Goal: Information Seeking & Learning: Learn about a topic

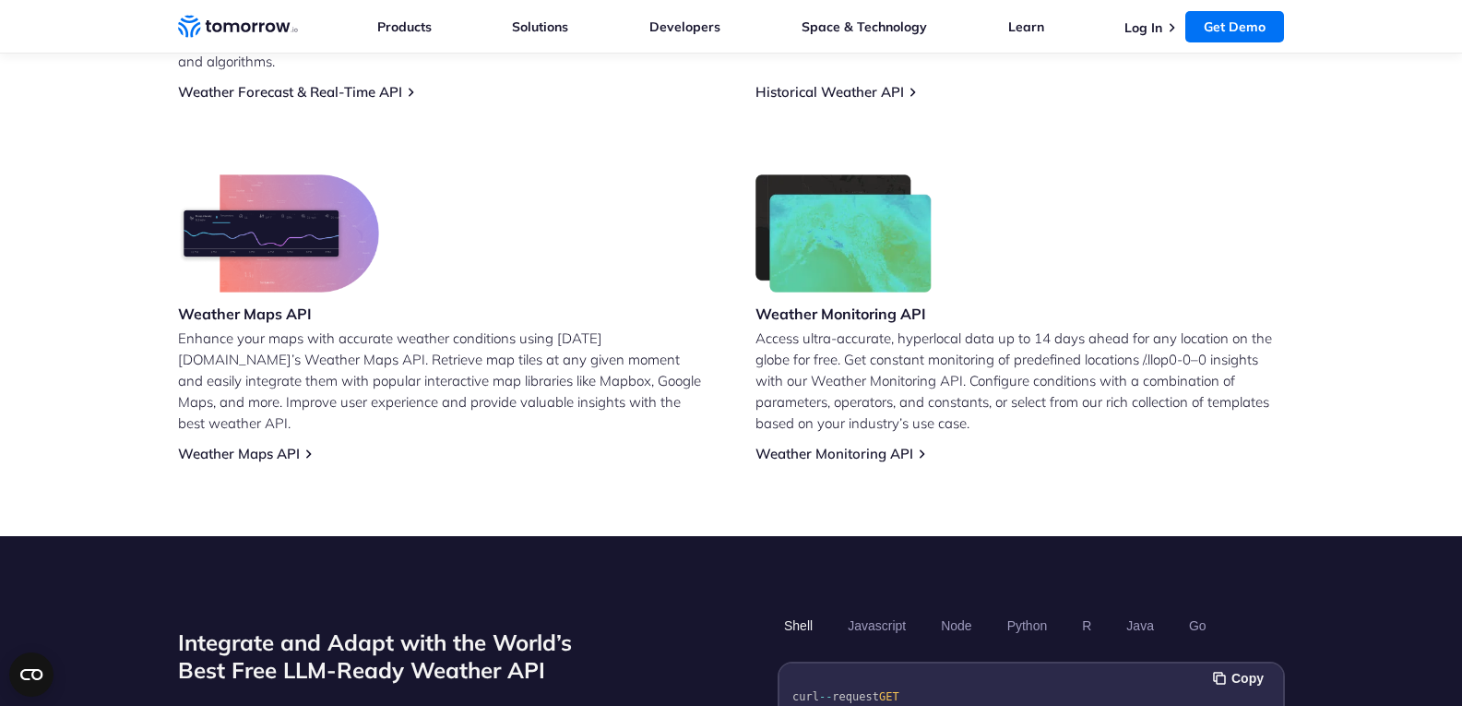
scroll to position [1108, 0]
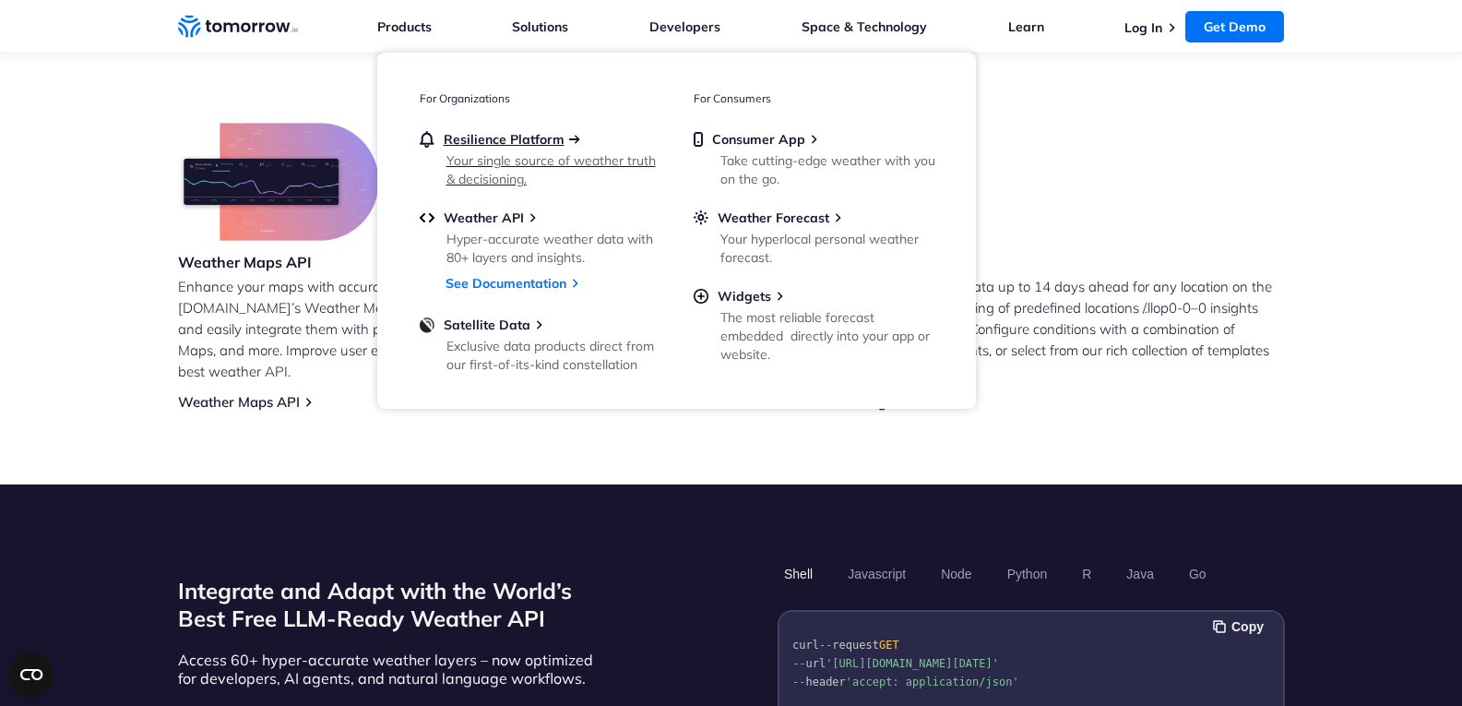
click at [492, 134] on span "Resilience Platform" at bounding box center [504, 139] width 121 height 17
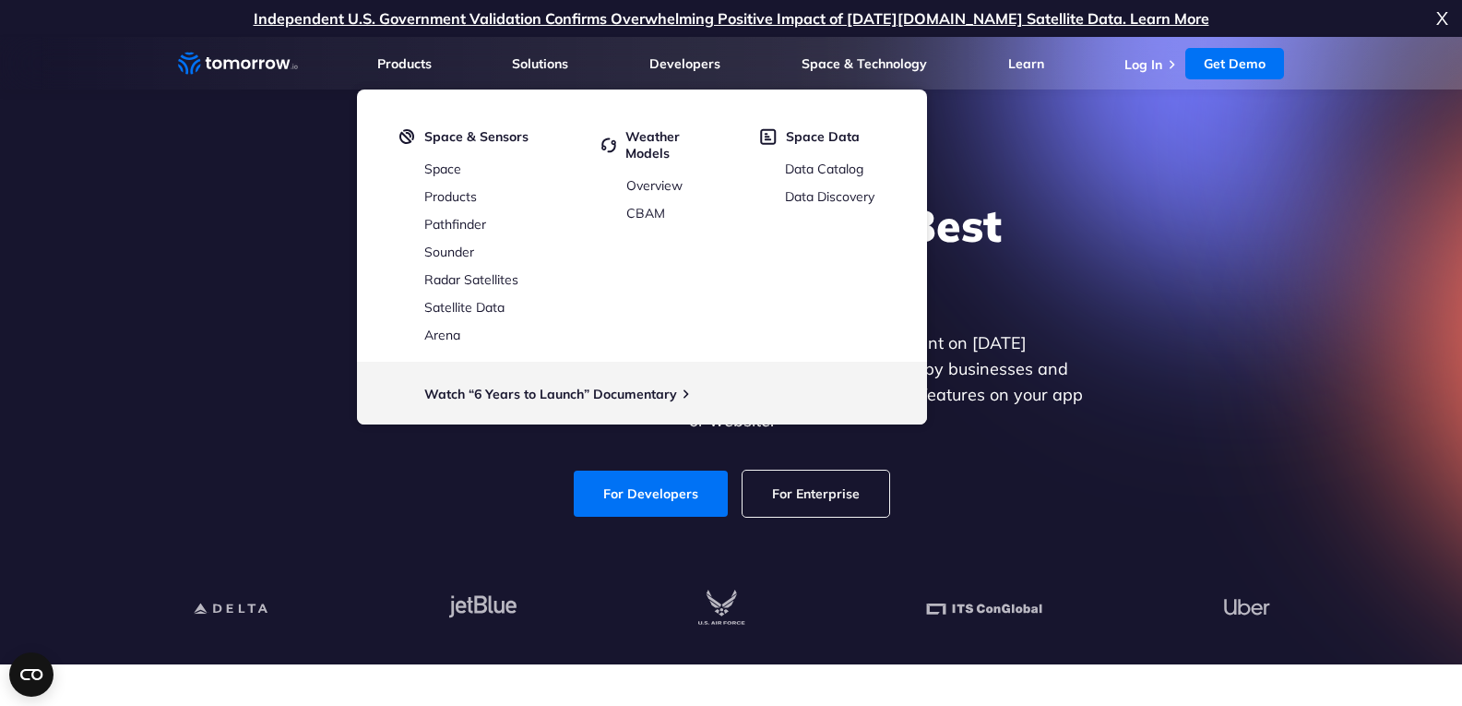
click at [1054, 175] on div "Explore the World’s Best Weather API Get reliable and precise weather data thro…" at bounding box center [731, 357] width 1136 height 392
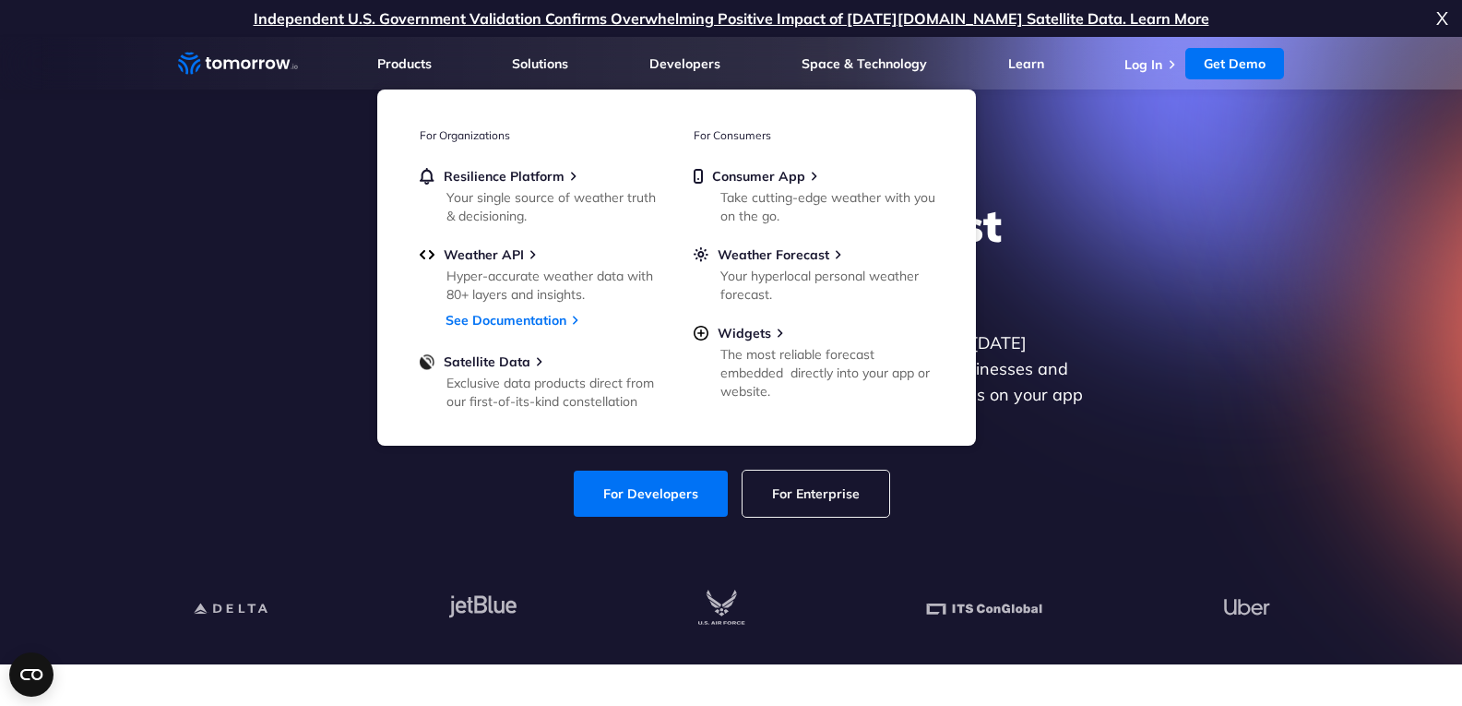
click at [1186, 245] on div "Explore the World’s Best Weather API Get reliable and precise weather data thro…" at bounding box center [731, 357] width 1136 height 392
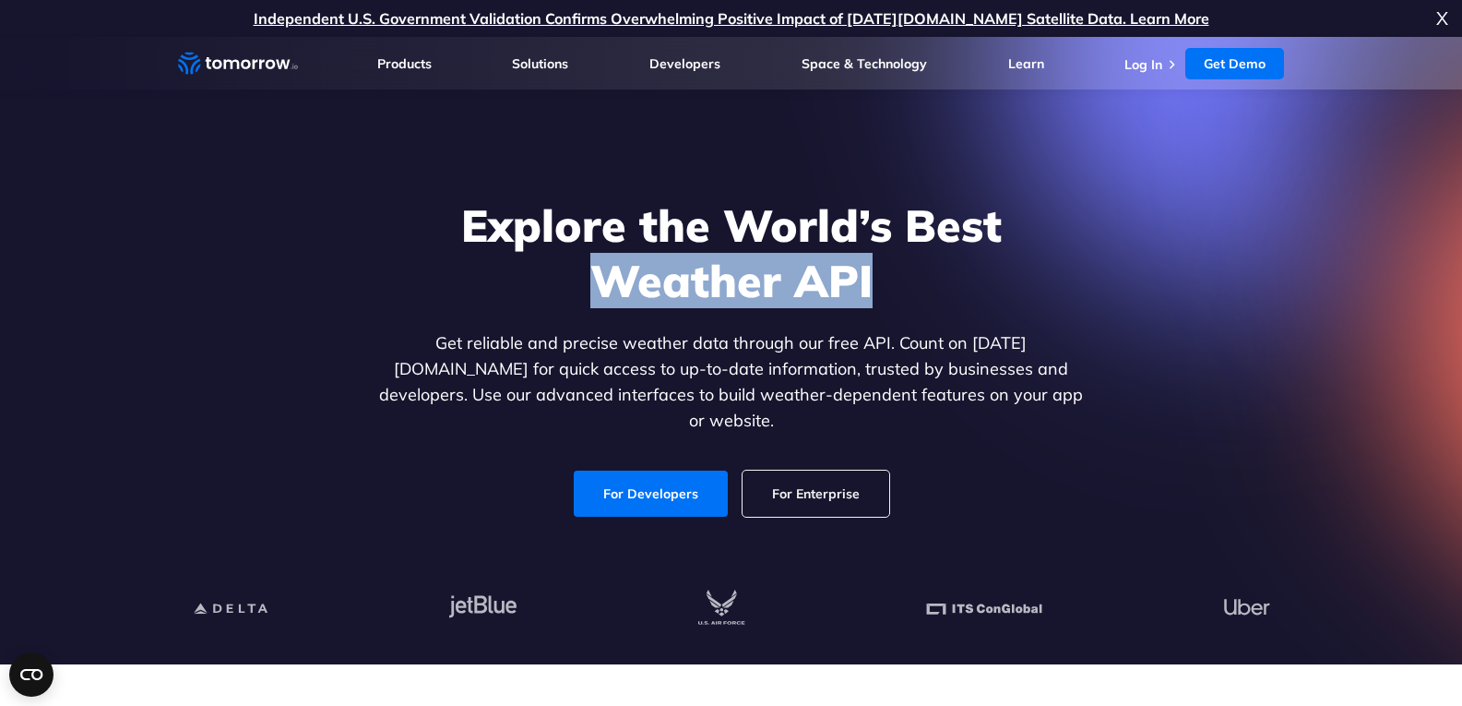
drag, startPoint x: 902, startPoint y: 231, endPoint x: 1077, endPoint y: 271, distance: 179.9
click at [1077, 271] on h1 "Explore the World’s Best Weather API" at bounding box center [731, 252] width 712 height 111
copy h1 "Weather API"
drag, startPoint x: 407, startPoint y: 415, endPoint x: 410, endPoint y: 402, distance: 13.4
click at [407, 415] on div "Explore the World’s Best Weather API Get reliable and precise weather data thro…" at bounding box center [731, 356] width 712 height 319
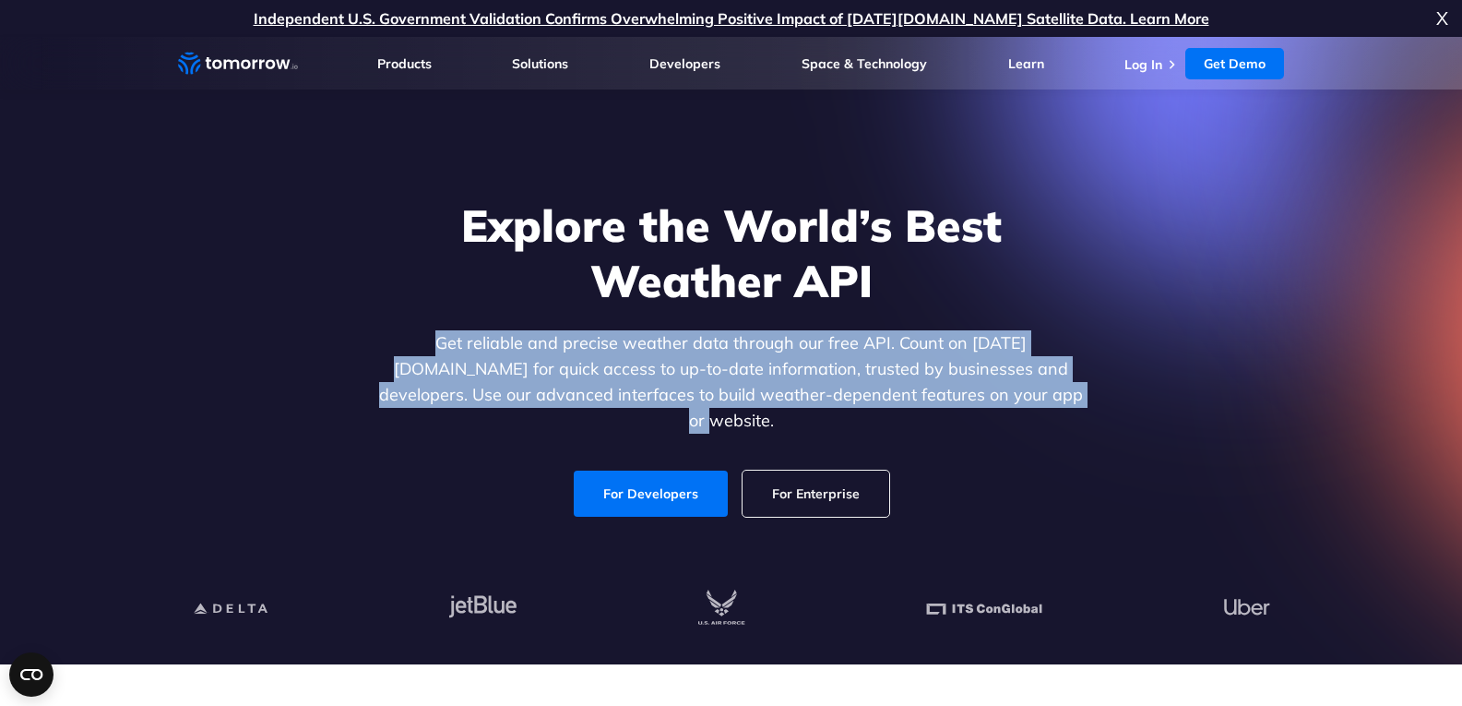
drag, startPoint x: 378, startPoint y: 344, endPoint x: 1174, endPoint y: 407, distance: 798.5
click at [1174, 407] on div "Explore the World’s Best Weather API Get reliable and precise weather data thro…" at bounding box center [731, 357] width 1136 height 392
copy p "Get reliable and precise weather data through our free API. Count on [DATE][DOM…"
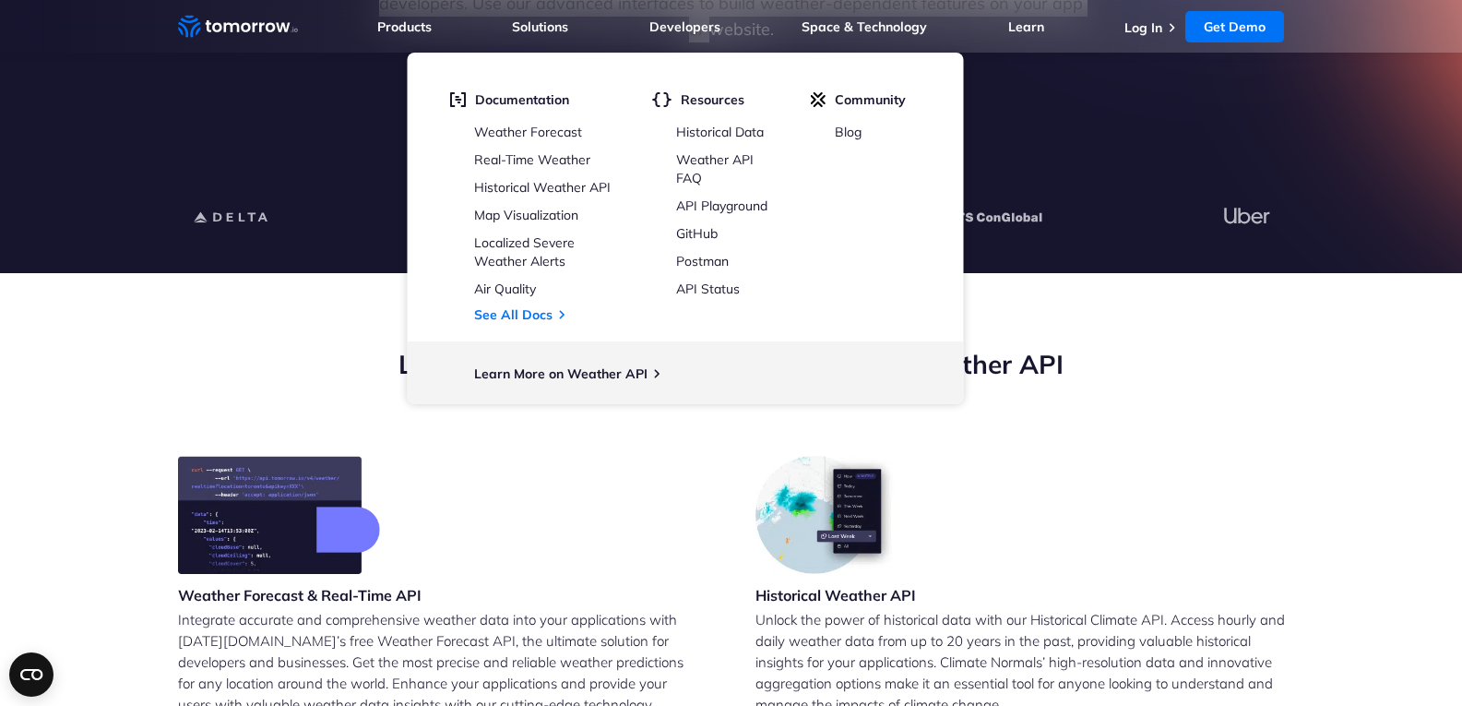
scroll to position [553, 0]
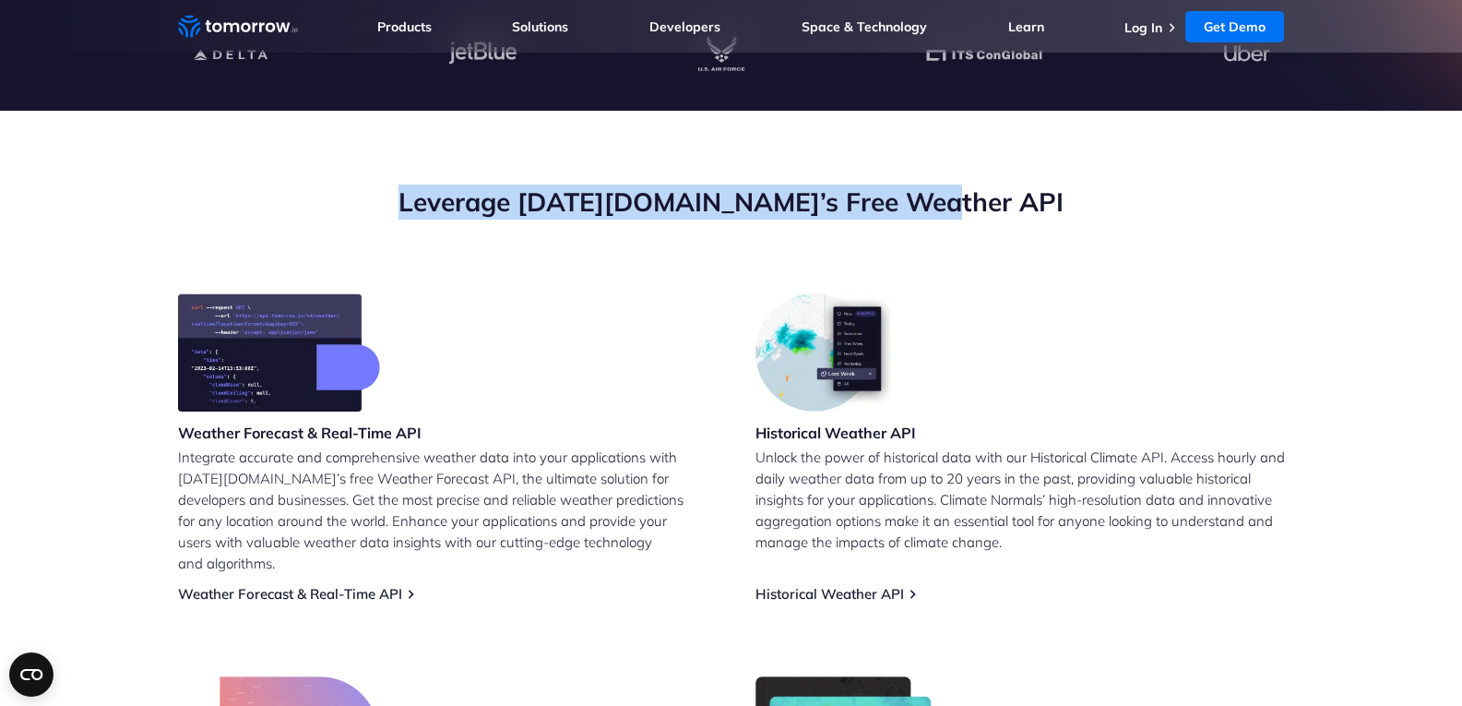
drag, startPoint x: 494, startPoint y: 194, endPoint x: 990, endPoint y: 186, distance: 495.4
click at [990, 186] on h2 "Leverage [DATE][DOMAIN_NAME]’s Free Weather API" at bounding box center [731, 201] width 1107 height 35
copy h2 "Leverage [DATE][DOMAIN_NAME]’s Free Weather API"
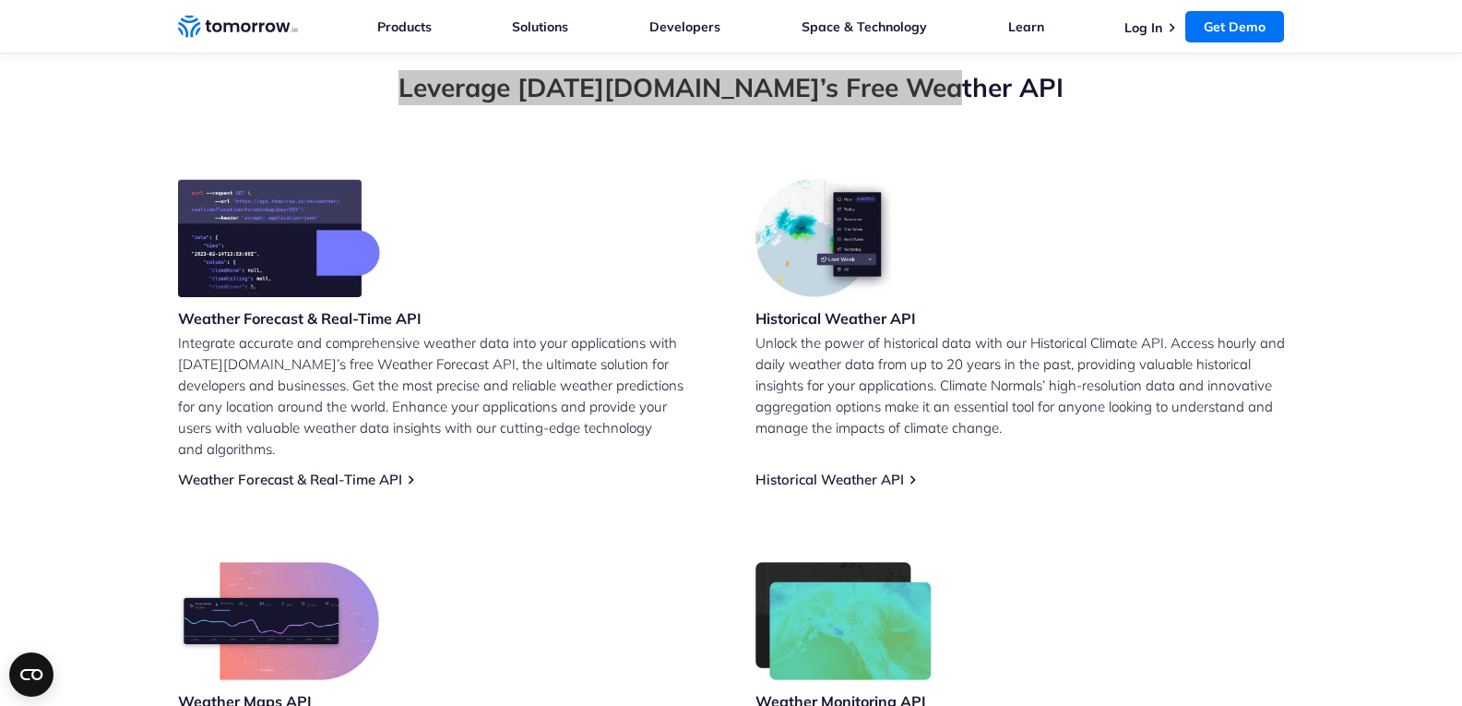
scroll to position [647, 0]
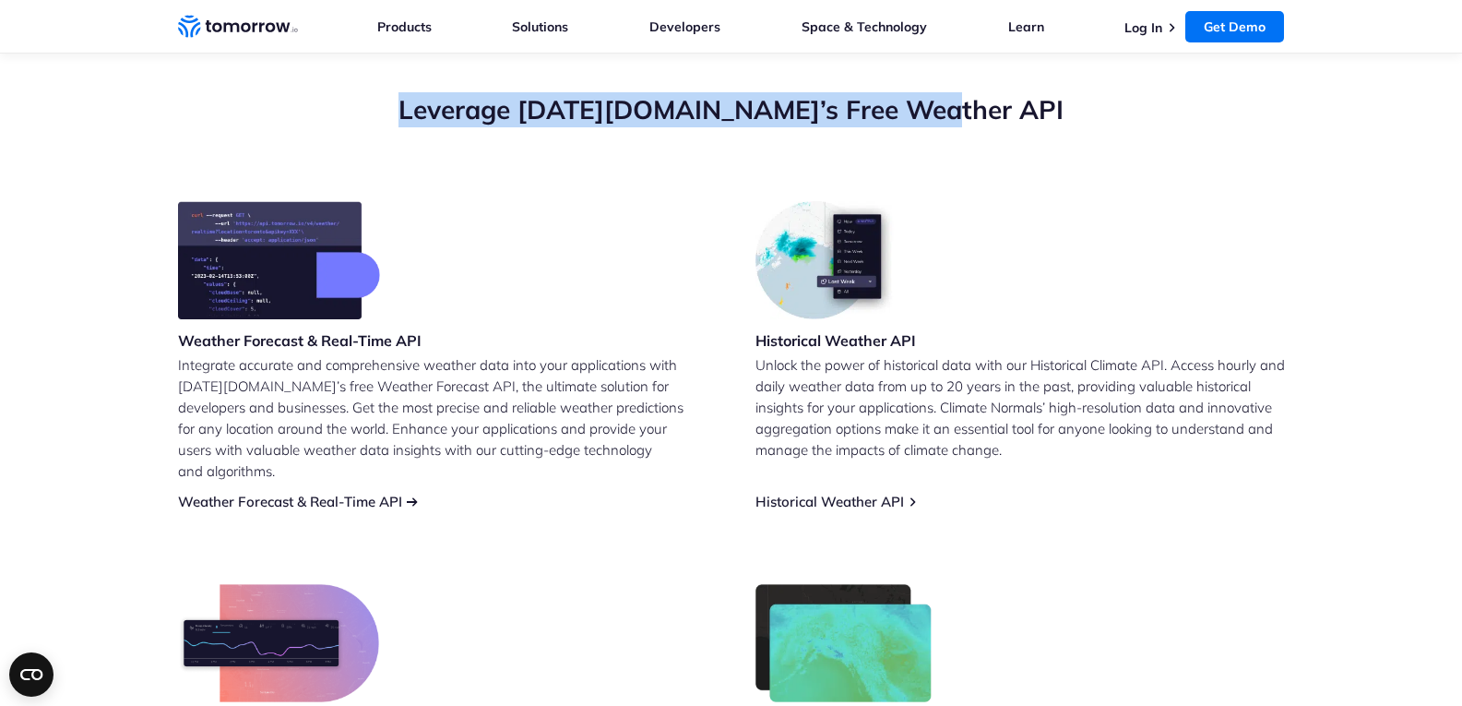
click at [386, 493] on link "Weather Forecast & Real-Time API" at bounding box center [290, 502] width 224 height 18
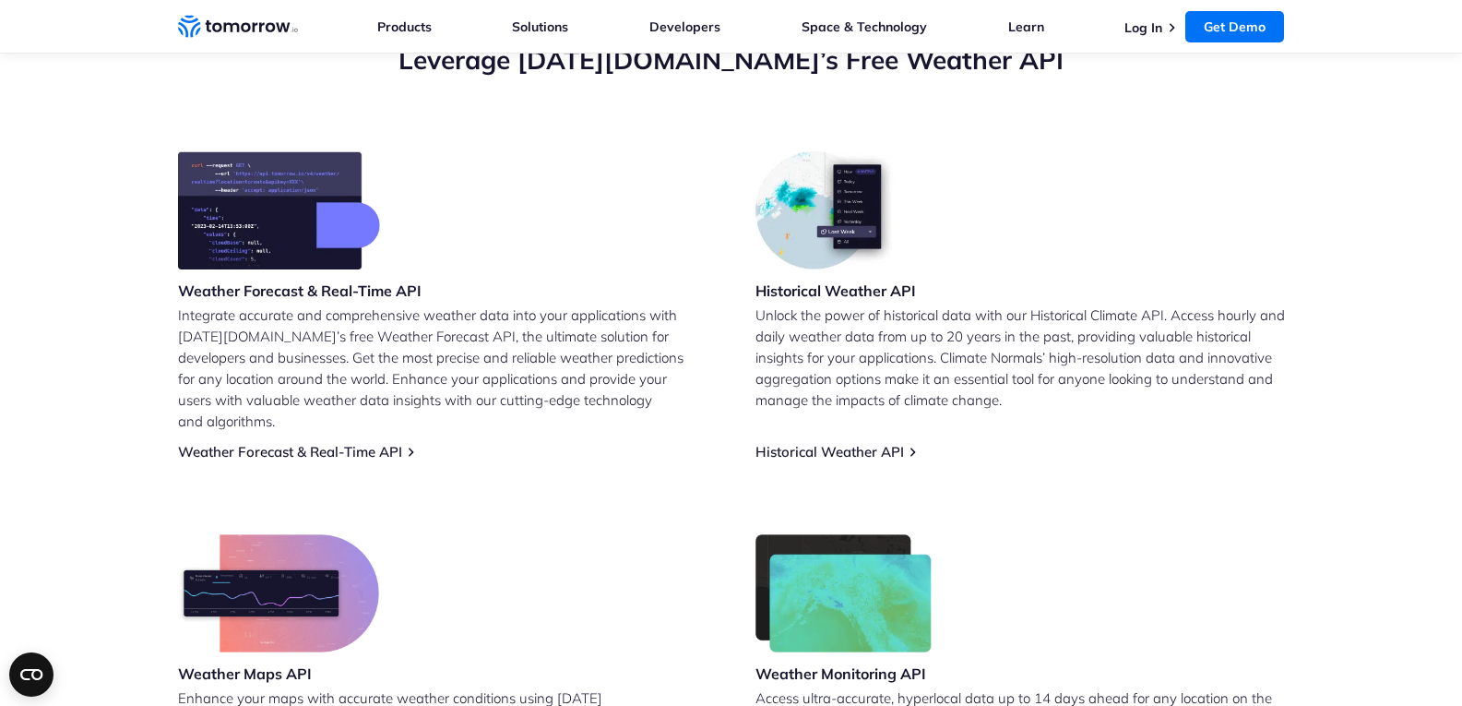
scroll to position [647, 0]
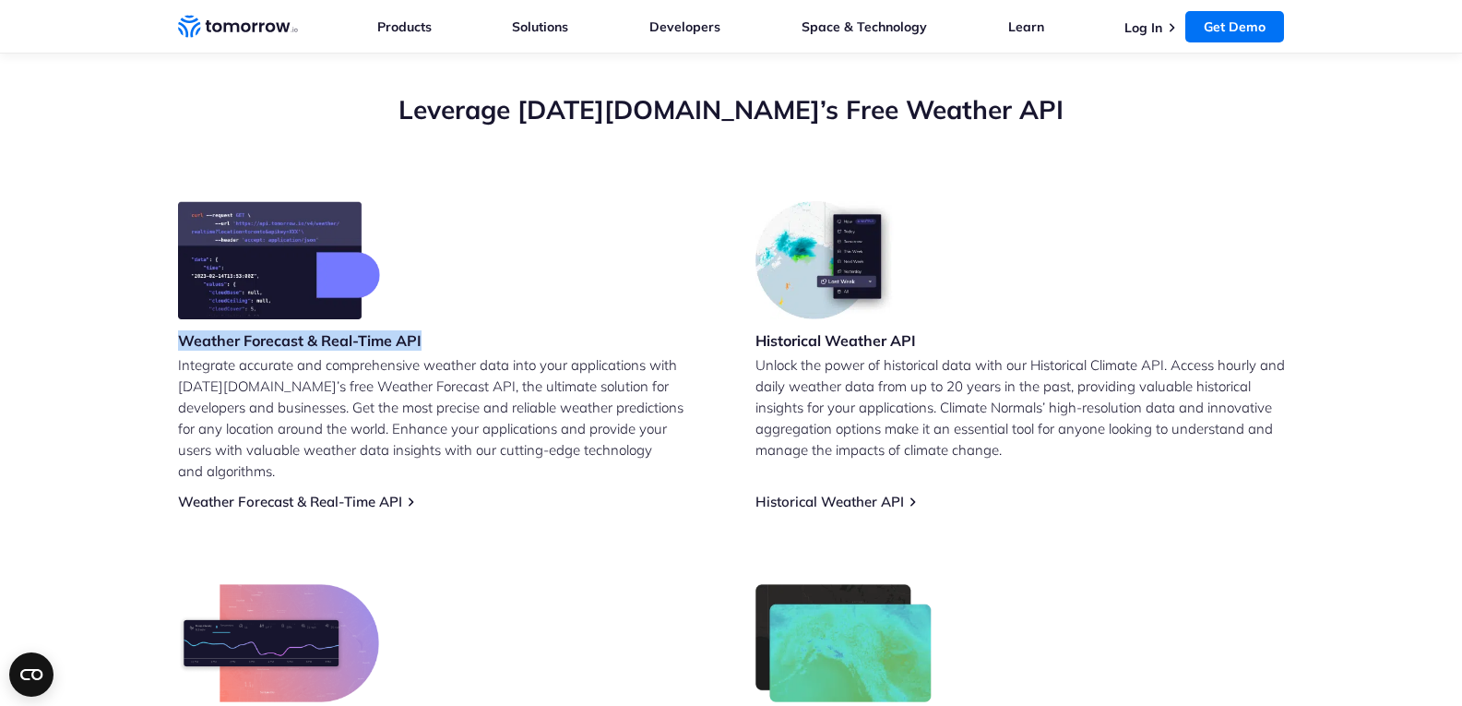
drag, startPoint x: 172, startPoint y: 339, endPoint x: 409, endPoint y: 340, distance: 237.1
click at [409, 340] on section "Leverage Tomorrow.io’s Free Weather API Weather Forecast & Real-Time API Integr…" at bounding box center [731, 481] width 1462 height 927
copy h3 "Weather Forecast & Real-Time API"
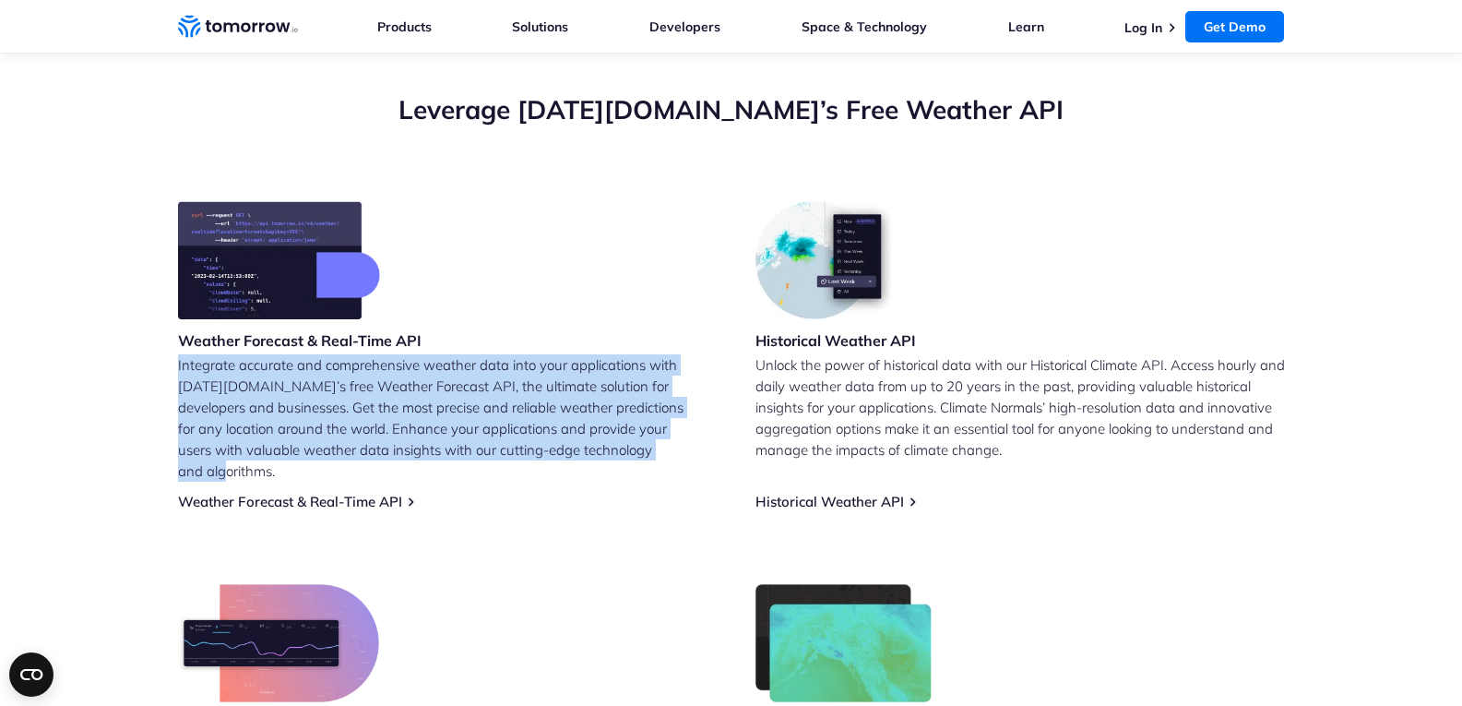
drag, startPoint x: 177, startPoint y: 360, endPoint x: 729, endPoint y: 448, distance: 558.7
click at [729, 448] on div "Weather Forecast & Real-Time API Integrate accurate and comprehensive weather d…" at bounding box center [731, 536] width 1107 height 671
copy p "Integrate accurate and comprehensive weather data into your applications with […"
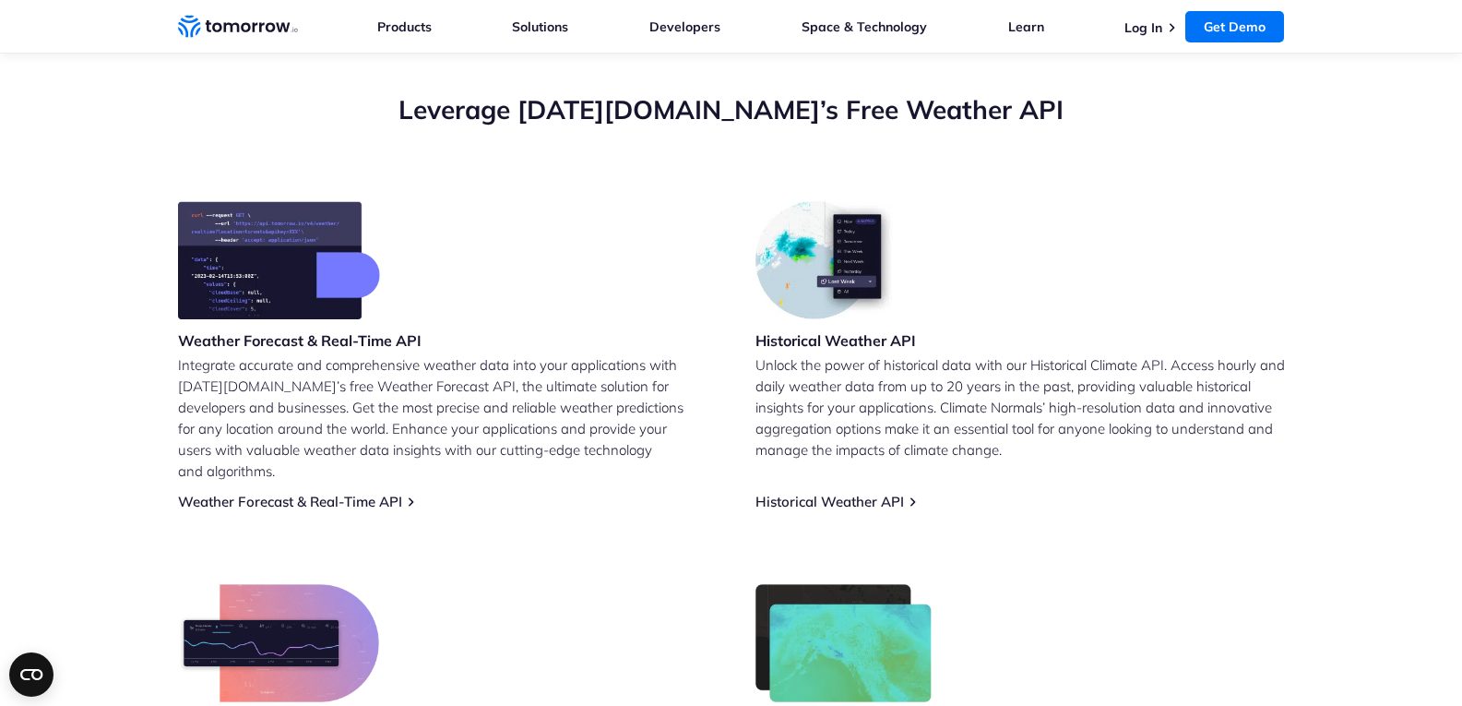
click at [914, 330] on div "Historical Weather API Unlock the power of historical data with our Historical …" at bounding box center [1019, 355] width 529 height 309
click at [397, 493] on link "Weather Forecast & Real-Time API" at bounding box center [290, 502] width 224 height 18
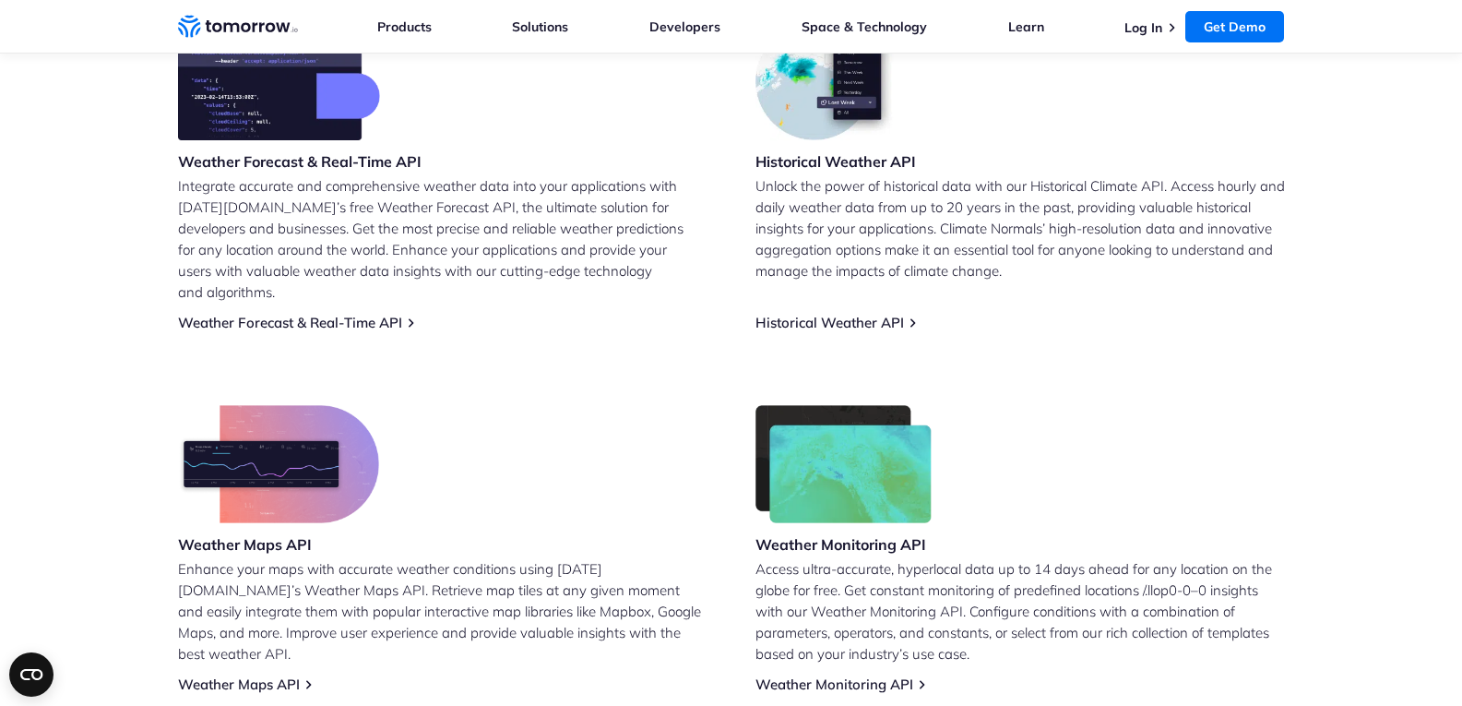
scroll to position [831, 0]
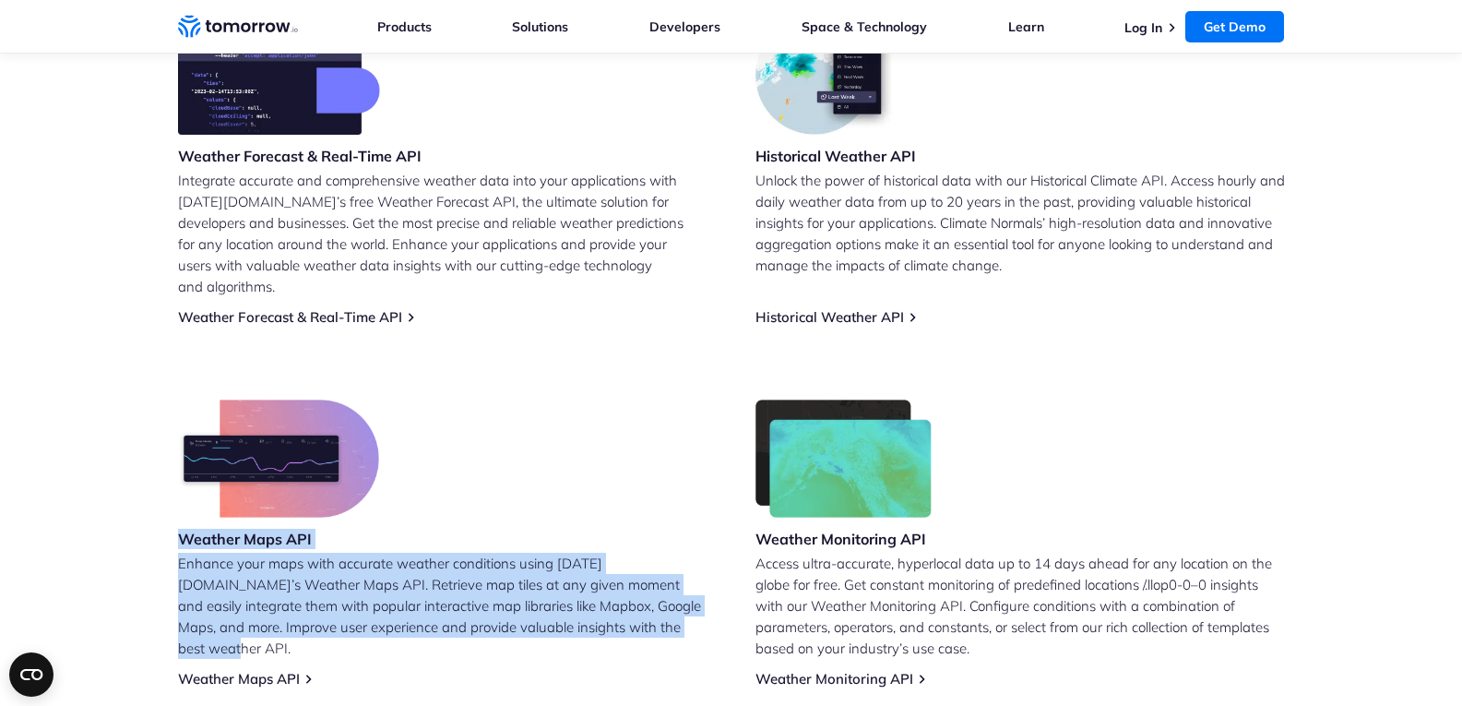
drag, startPoint x: 178, startPoint y: 513, endPoint x: 460, endPoint y: 603, distance: 296.4
click at [460, 603] on div "Weather Maps API Enhance your maps with accurate weather conditions using Tomor…" at bounding box center [442, 543] width 529 height 288
copy div "Weather Maps API Enhance your maps with accurate weather conditions using Tomor…"
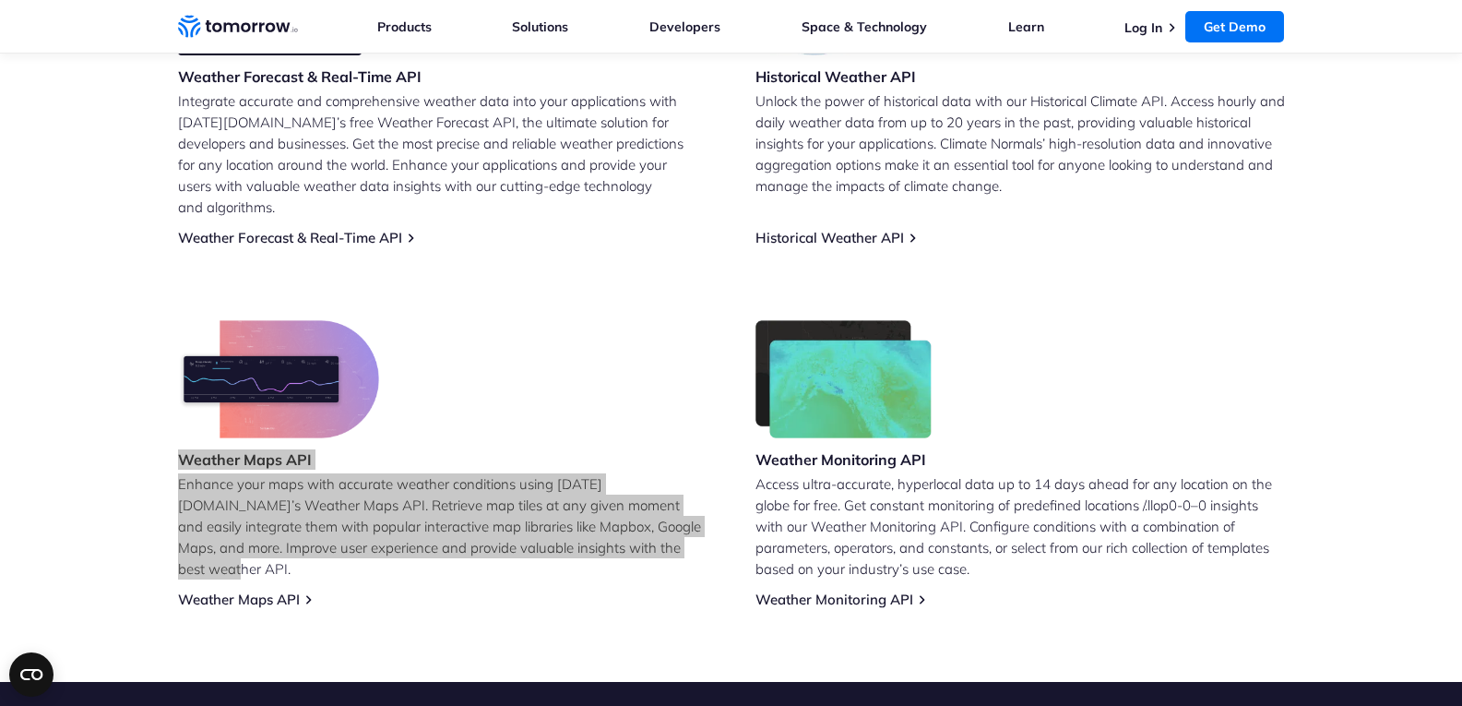
scroll to position [1016, 0]
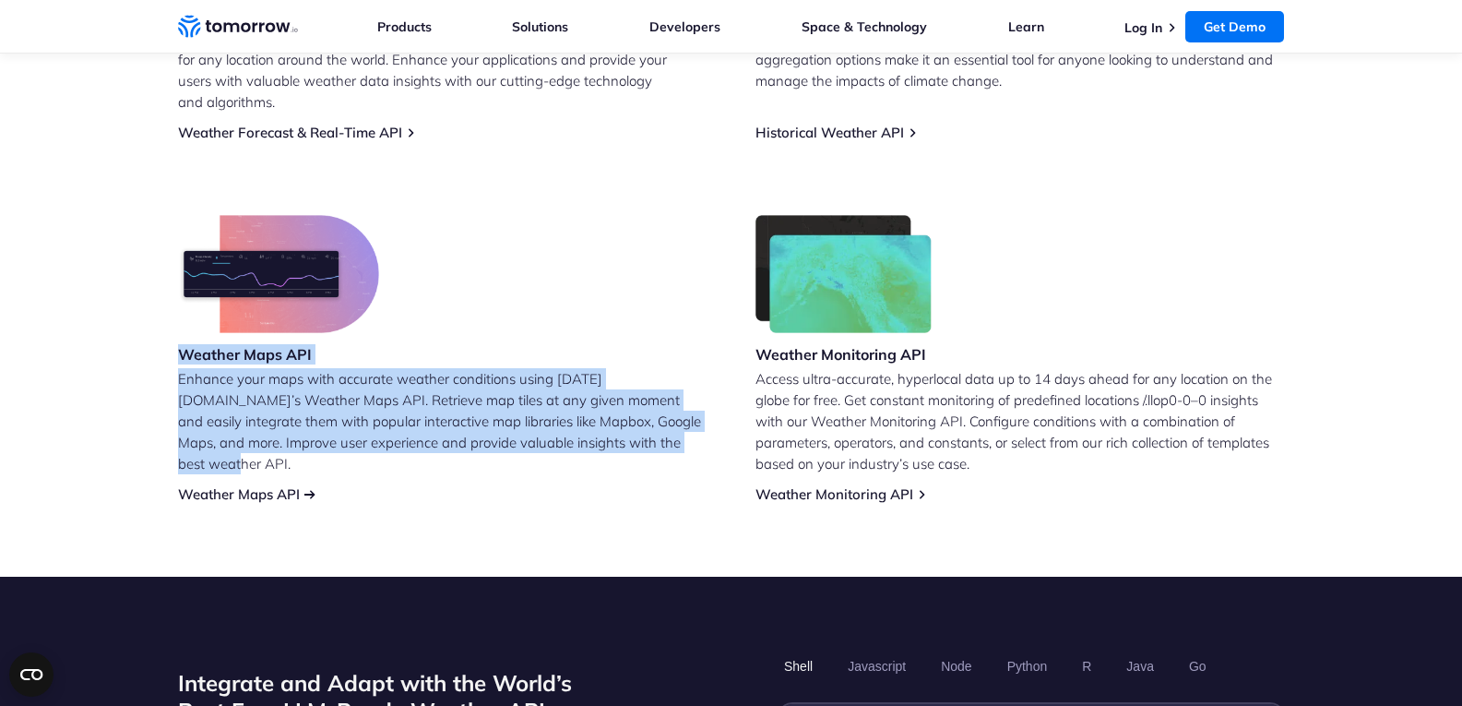
click at [273, 485] on link "Weather Maps API" at bounding box center [239, 494] width 122 height 18
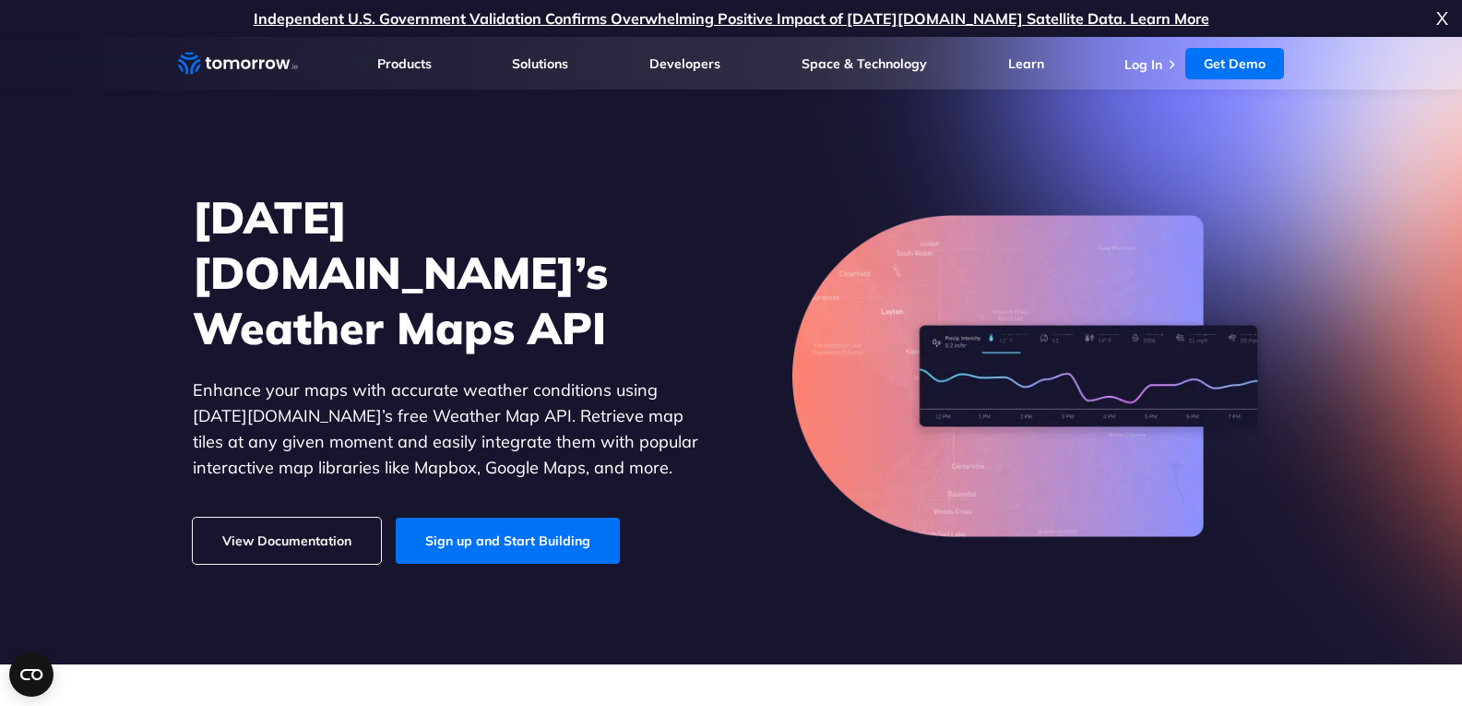
click at [303, 517] on link "View Documentation" at bounding box center [287, 540] width 188 height 46
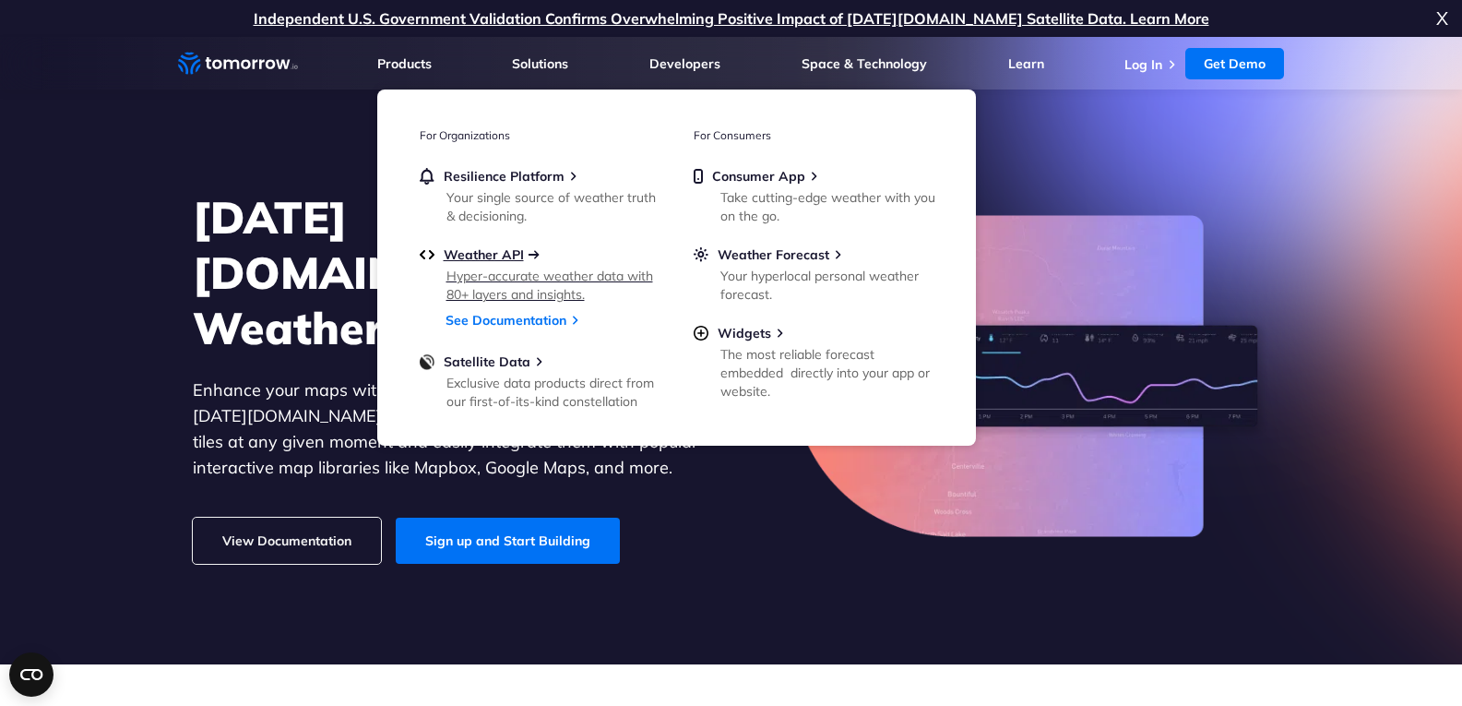
click at [482, 246] on span "Weather API" at bounding box center [484, 254] width 80 height 17
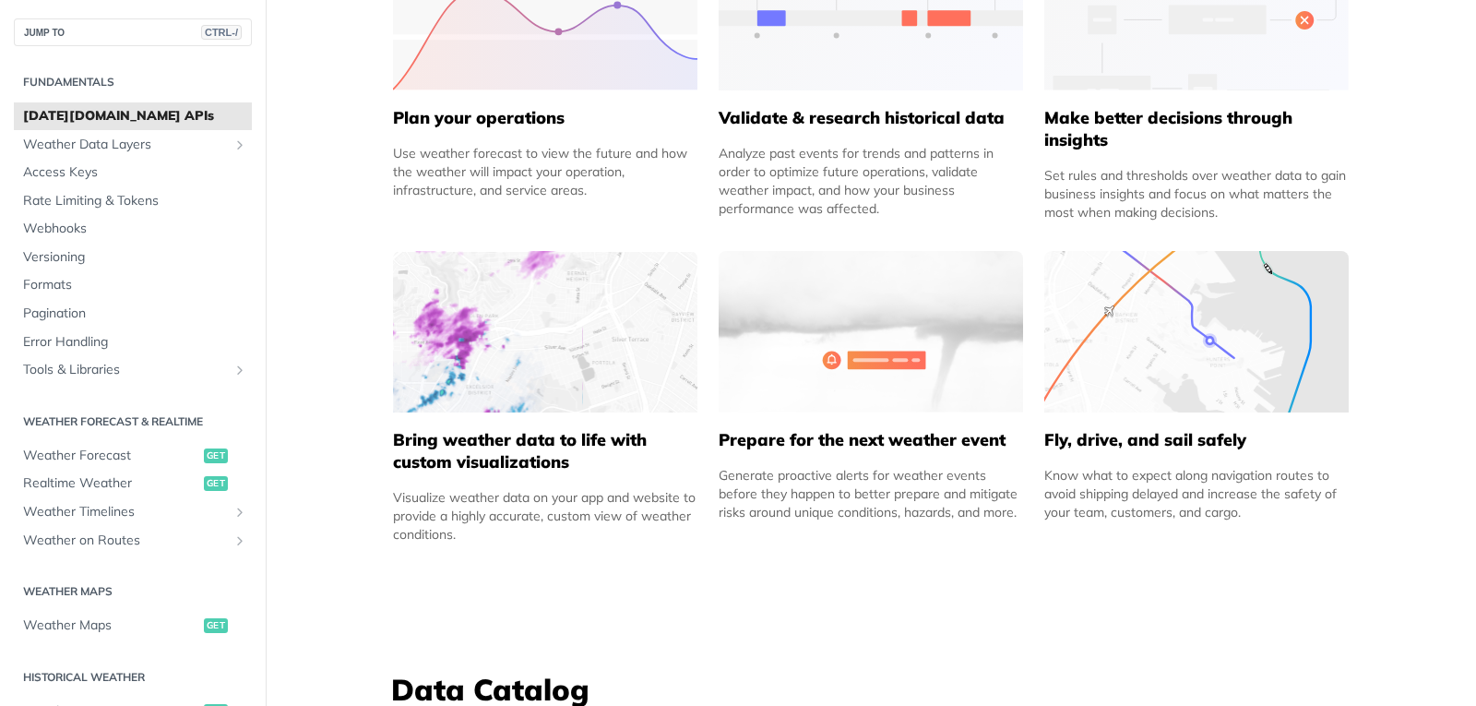
scroll to position [1015, 0]
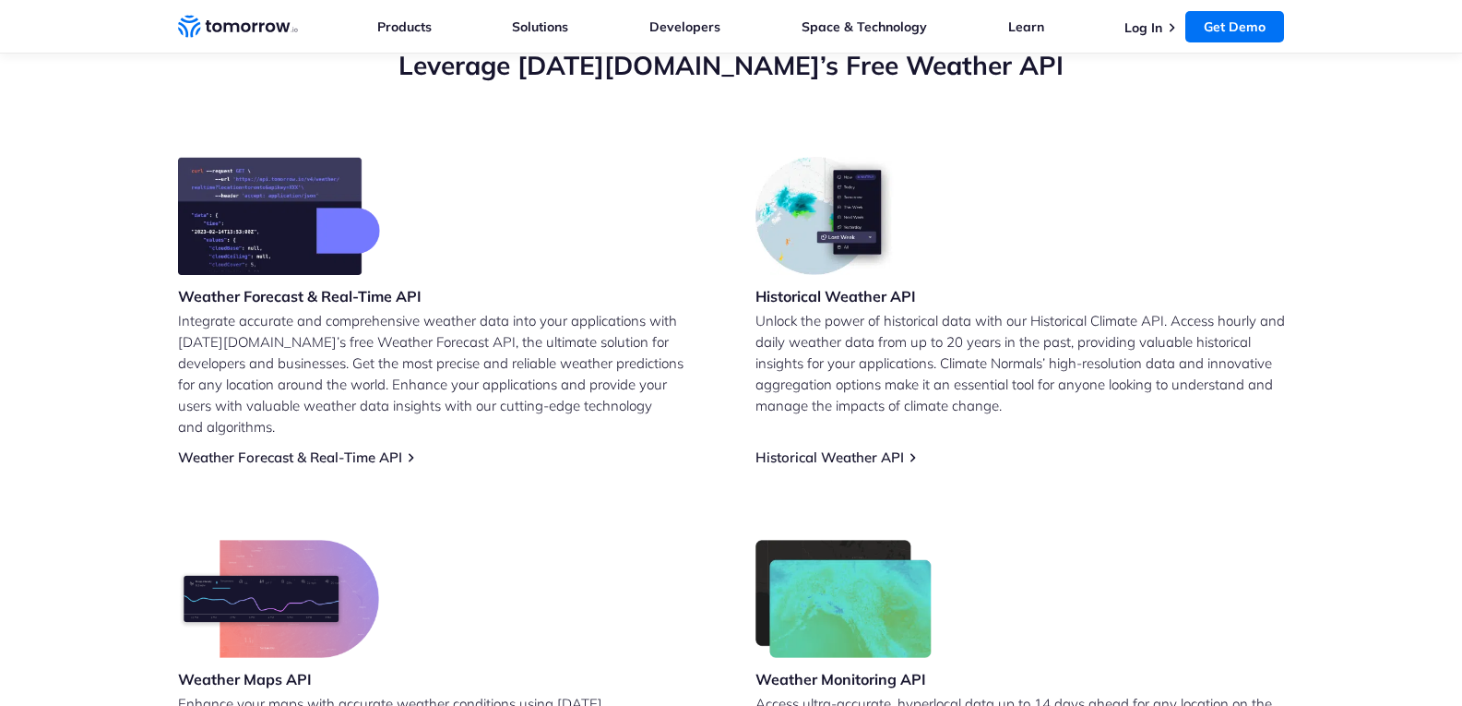
scroll to position [739, 0]
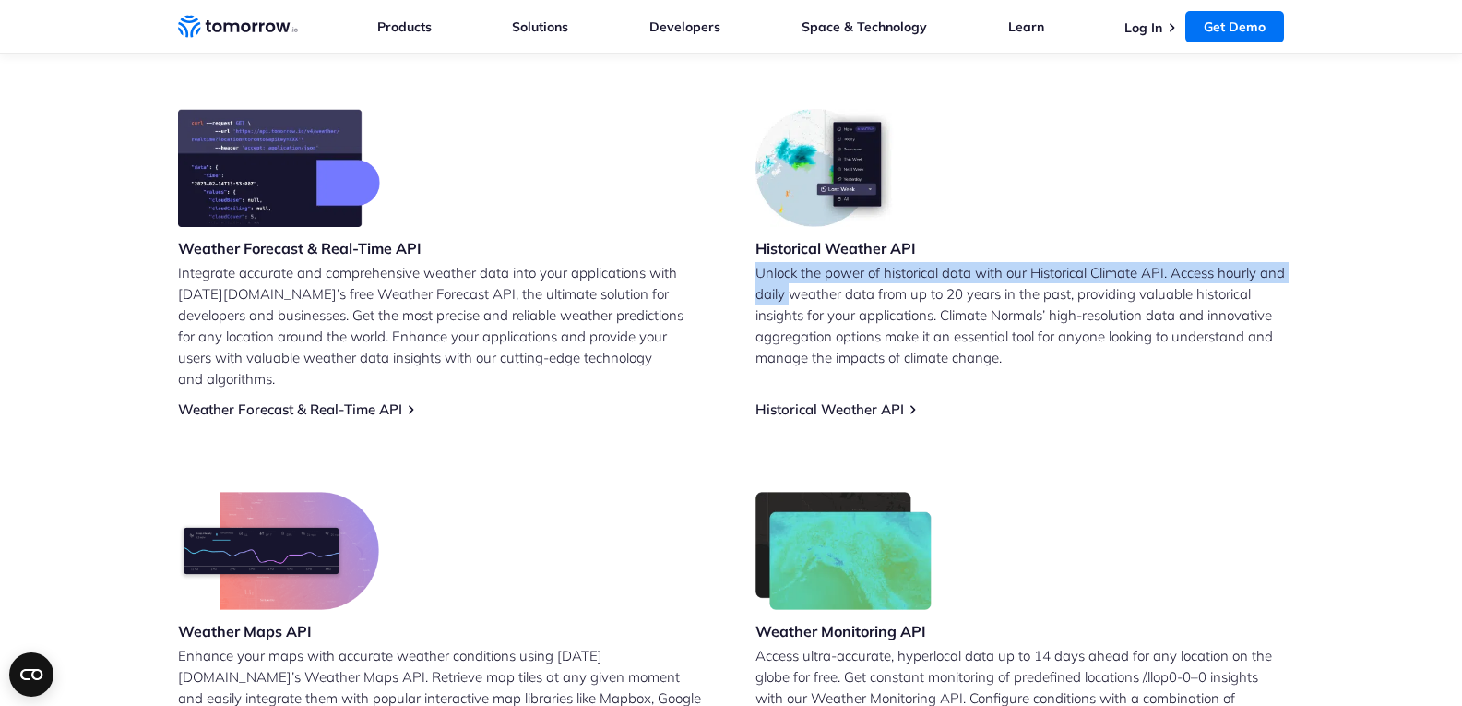
drag, startPoint x: 913, startPoint y: 243, endPoint x: 754, endPoint y: 294, distance: 167.7
click at [754, 297] on div "Weather Forecast & Real-Time API Integrate accurate and comprehensive weather d…" at bounding box center [731, 444] width 1107 height 671
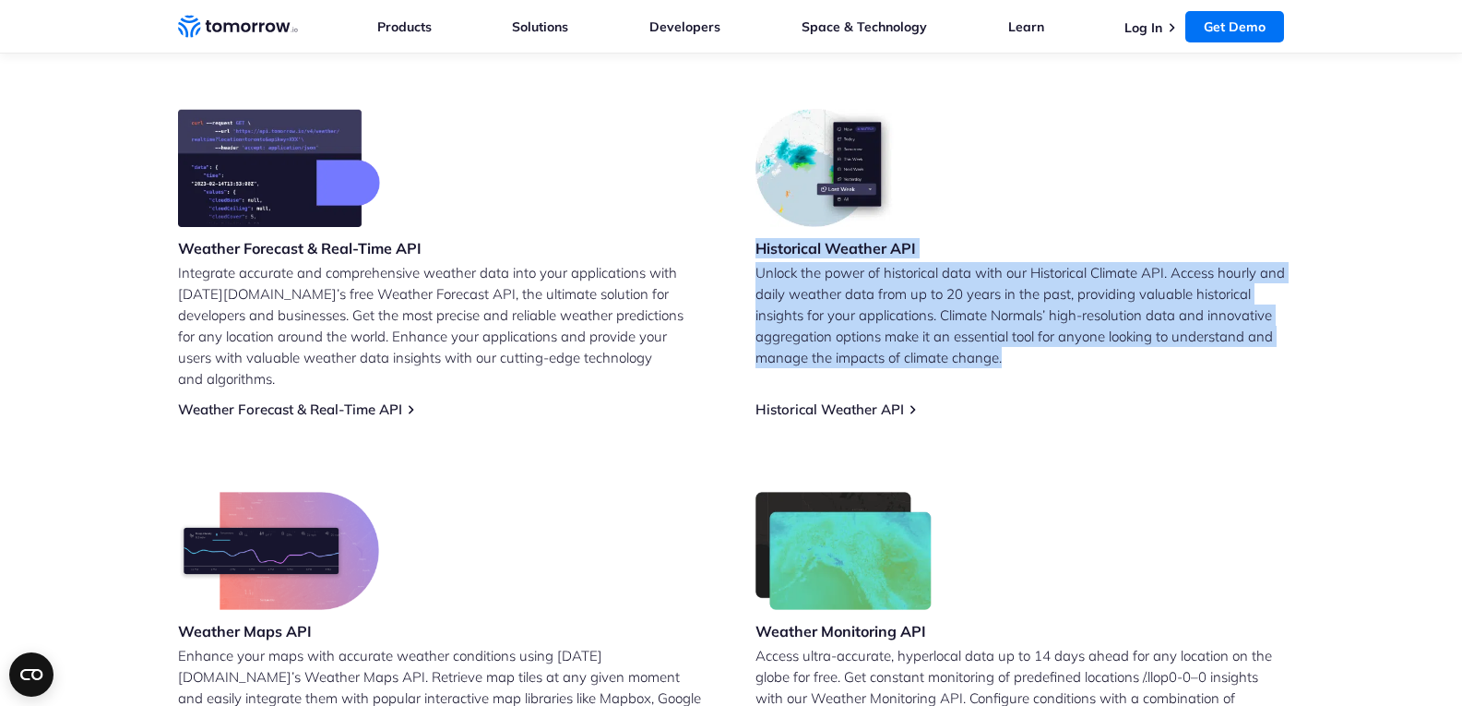
drag, startPoint x: 1288, startPoint y: 337, endPoint x: 745, endPoint y: 248, distance: 549.6
click at [745, 248] on section "Leverage [DATE][DOMAIN_NAME]’s Free Weather API Weather Forecast & Real-Time AP…" at bounding box center [731, 389] width 1462 height 927
copy div "Historical Weather API Unlock the power of historical data with our Historical …"
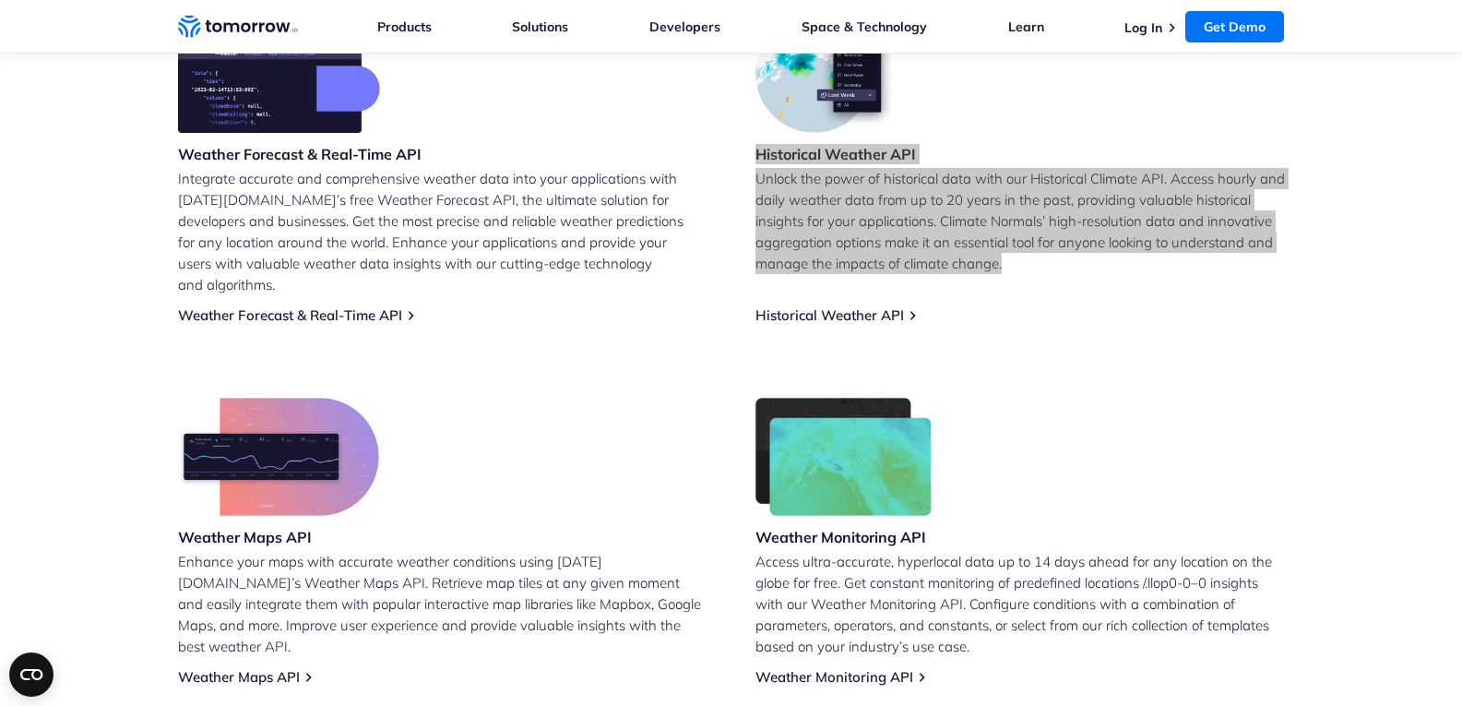
scroll to position [923, 0]
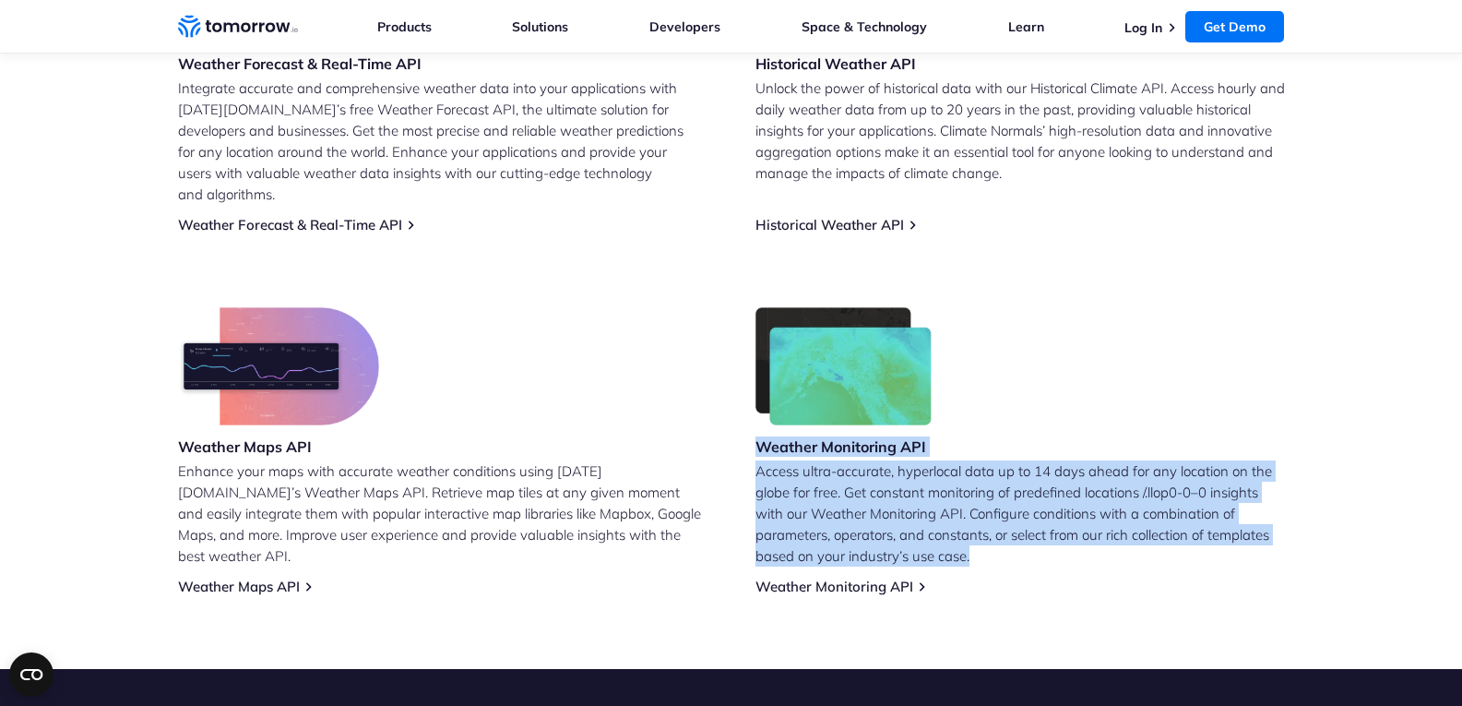
drag, startPoint x: 764, startPoint y: 419, endPoint x: 1261, endPoint y: 509, distance: 505.4
click at [1261, 509] on div "Weather Forecast & Real-Time API Integrate accurate and comprehensive weather d…" at bounding box center [731, 259] width 1107 height 671
copy div "Weather Monitoring API Access ultra-accurate, hyperlocal data up to 14 days ahe…"
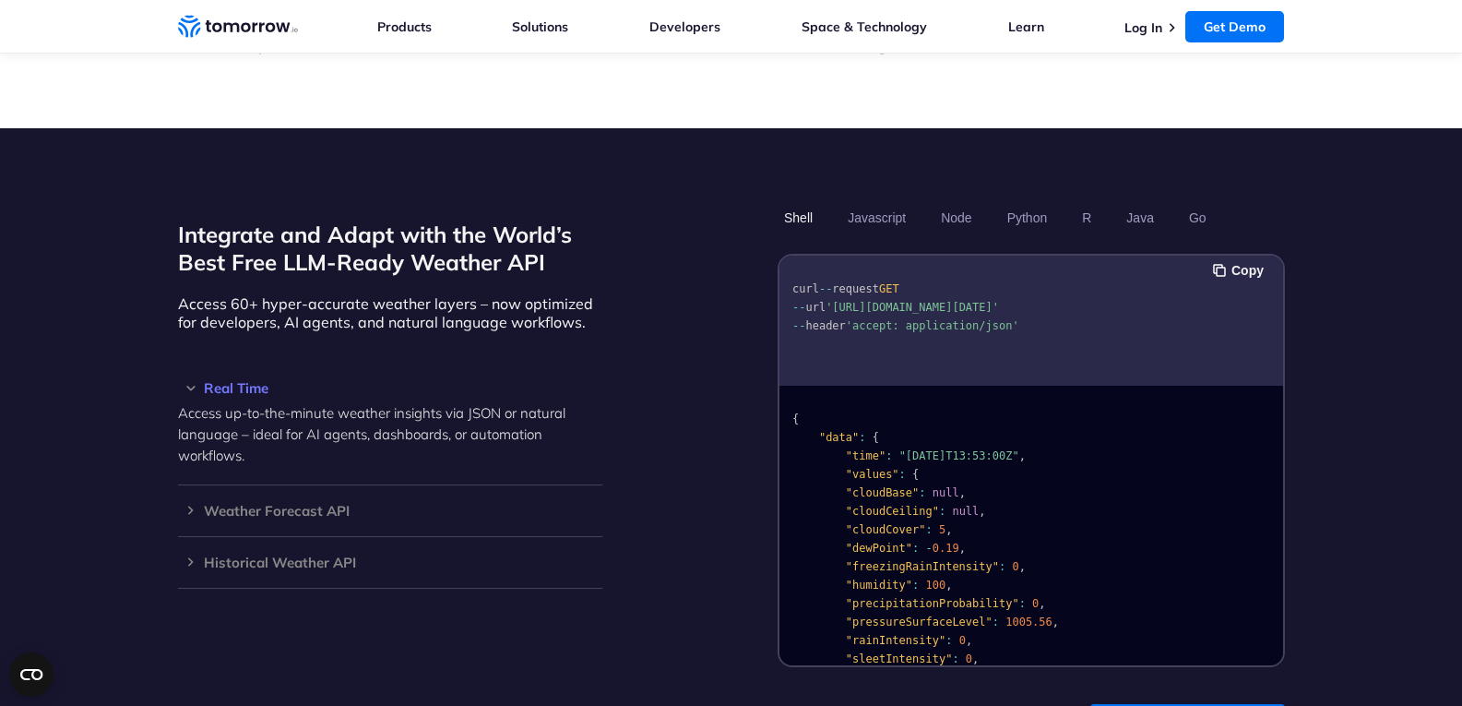
scroll to position [1477, 0]
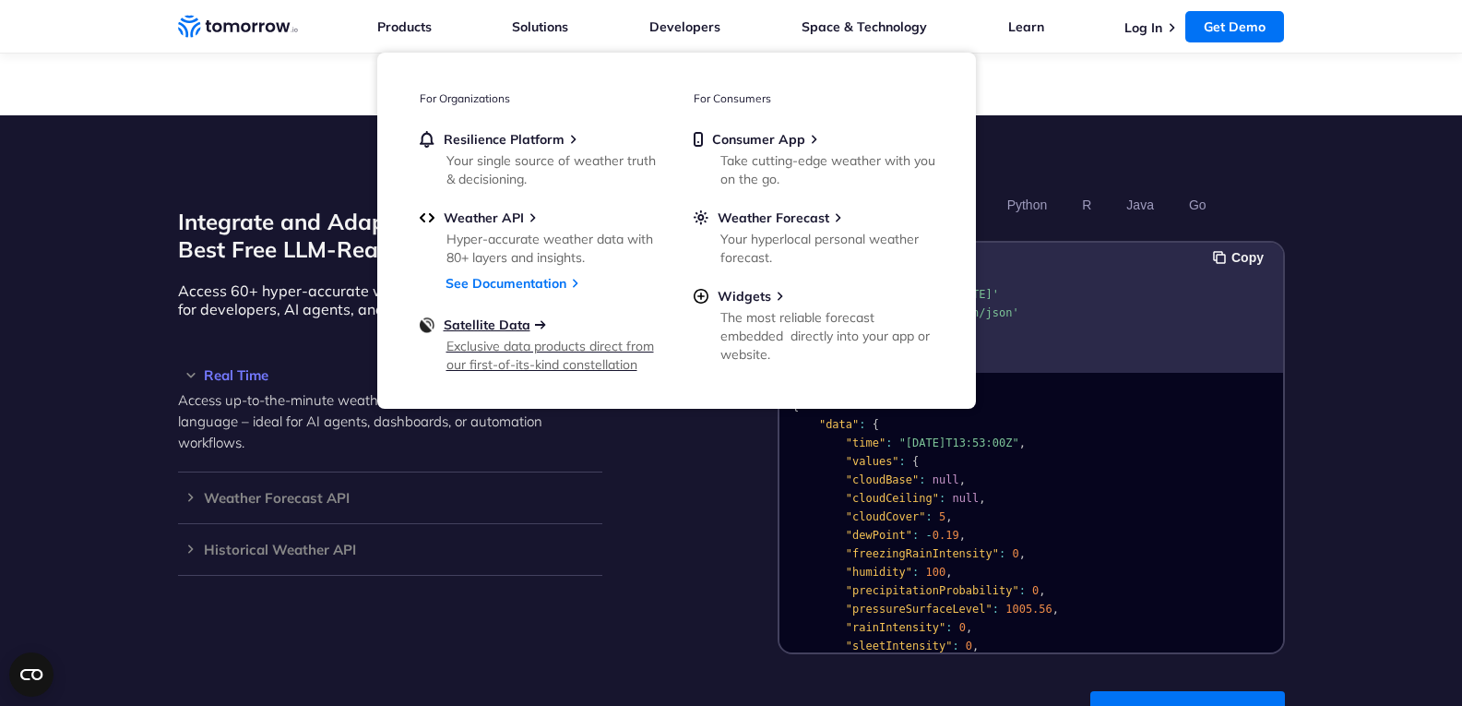
click at [506, 320] on span "Satellite Data" at bounding box center [487, 324] width 87 height 17
